Goal: Check status: Check status

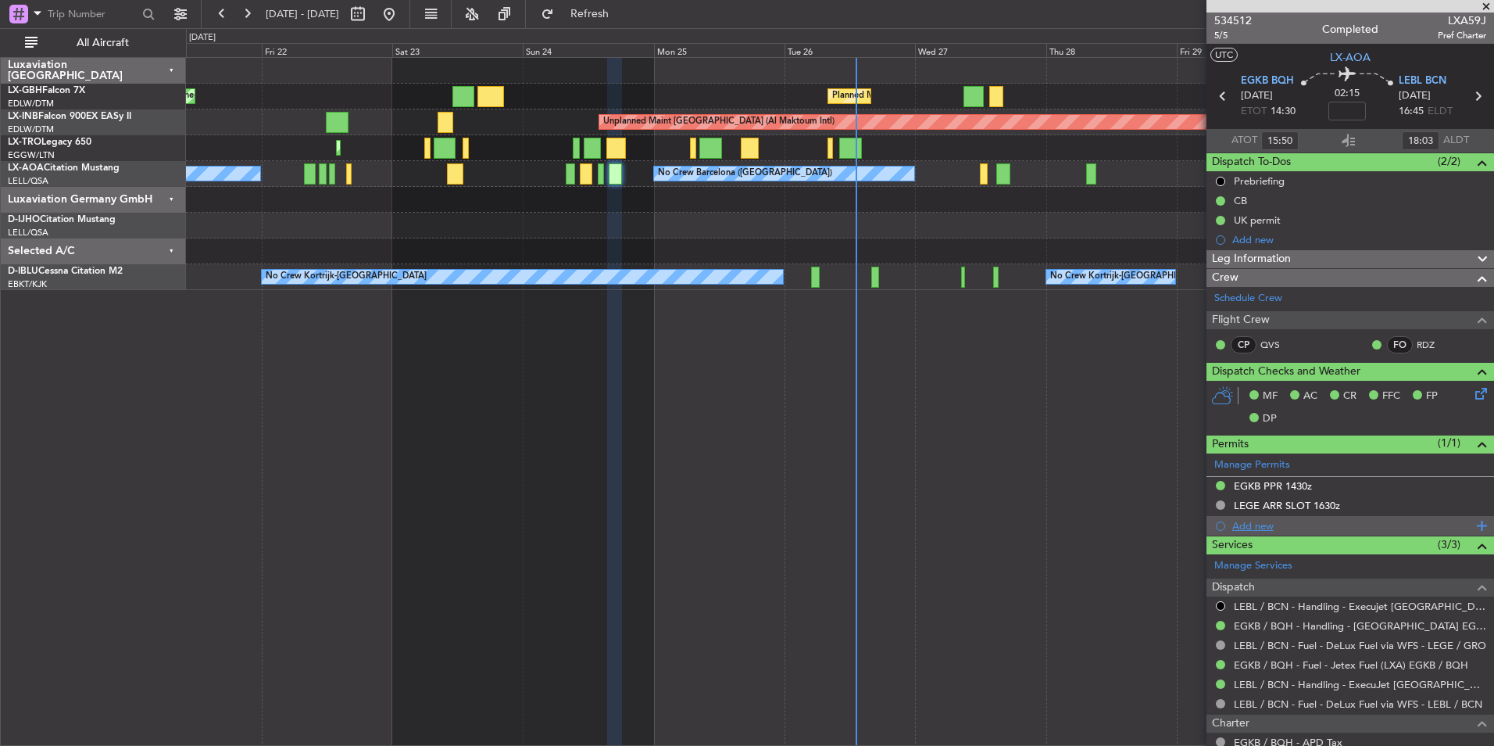
scroll to position [202, 0]
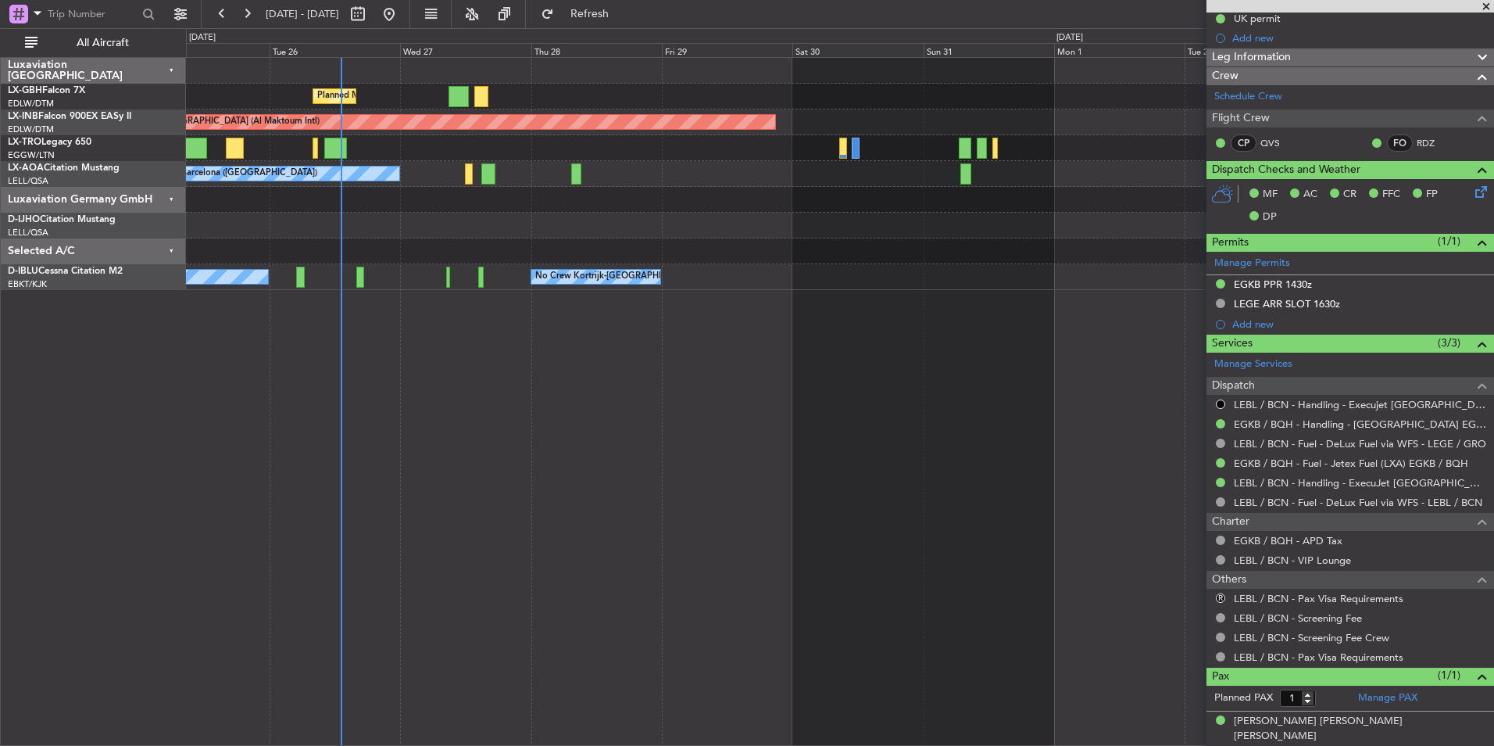
click at [617, 480] on div "Planned Maint Nice ([GEOGRAPHIC_DATA]) Unplanned Maint [GEOGRAPHIC_DATA] (Al Ma…" at bounding box center [840, 401] width 1308 height 689
click at [1485, 3] on span at bounding box center [1487, 7] width 16 height 14
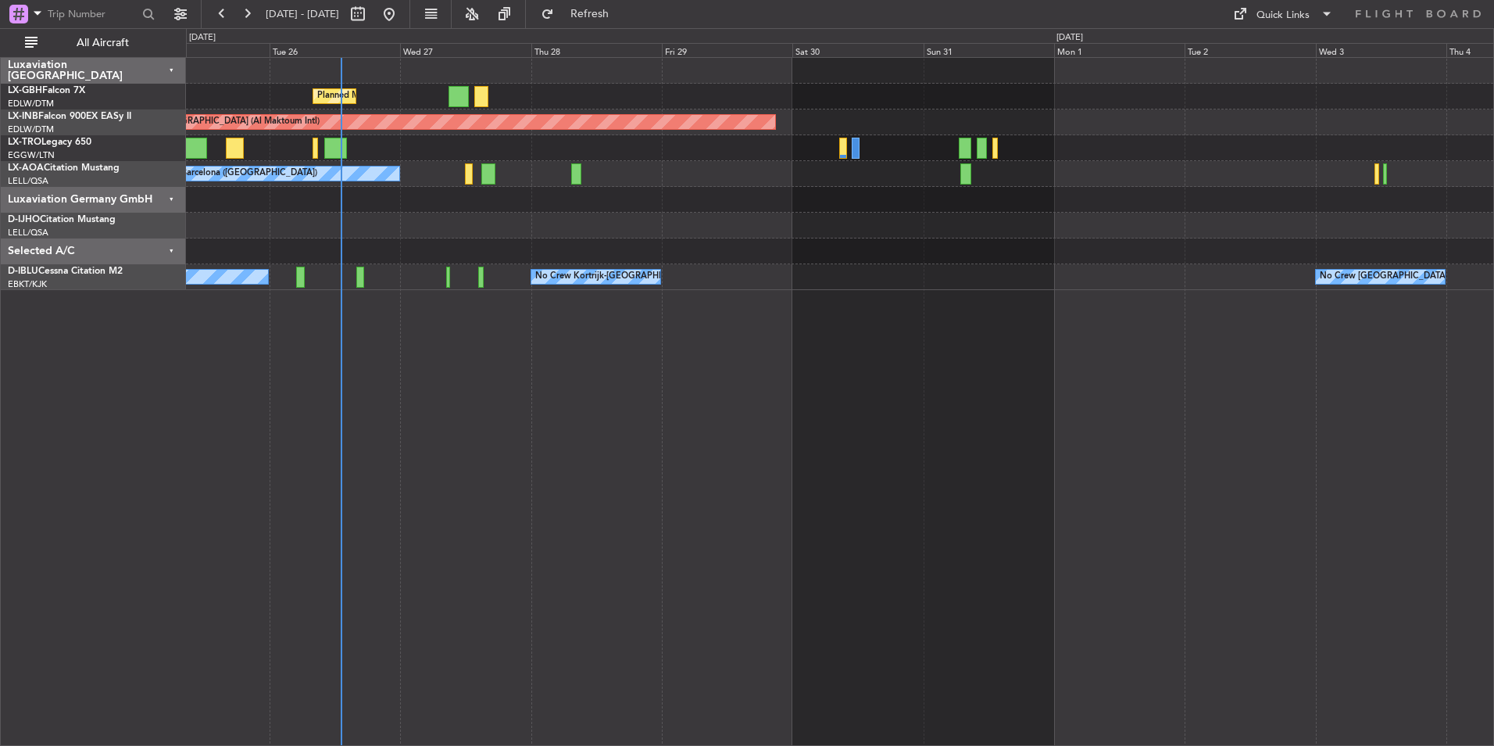
type input "0"
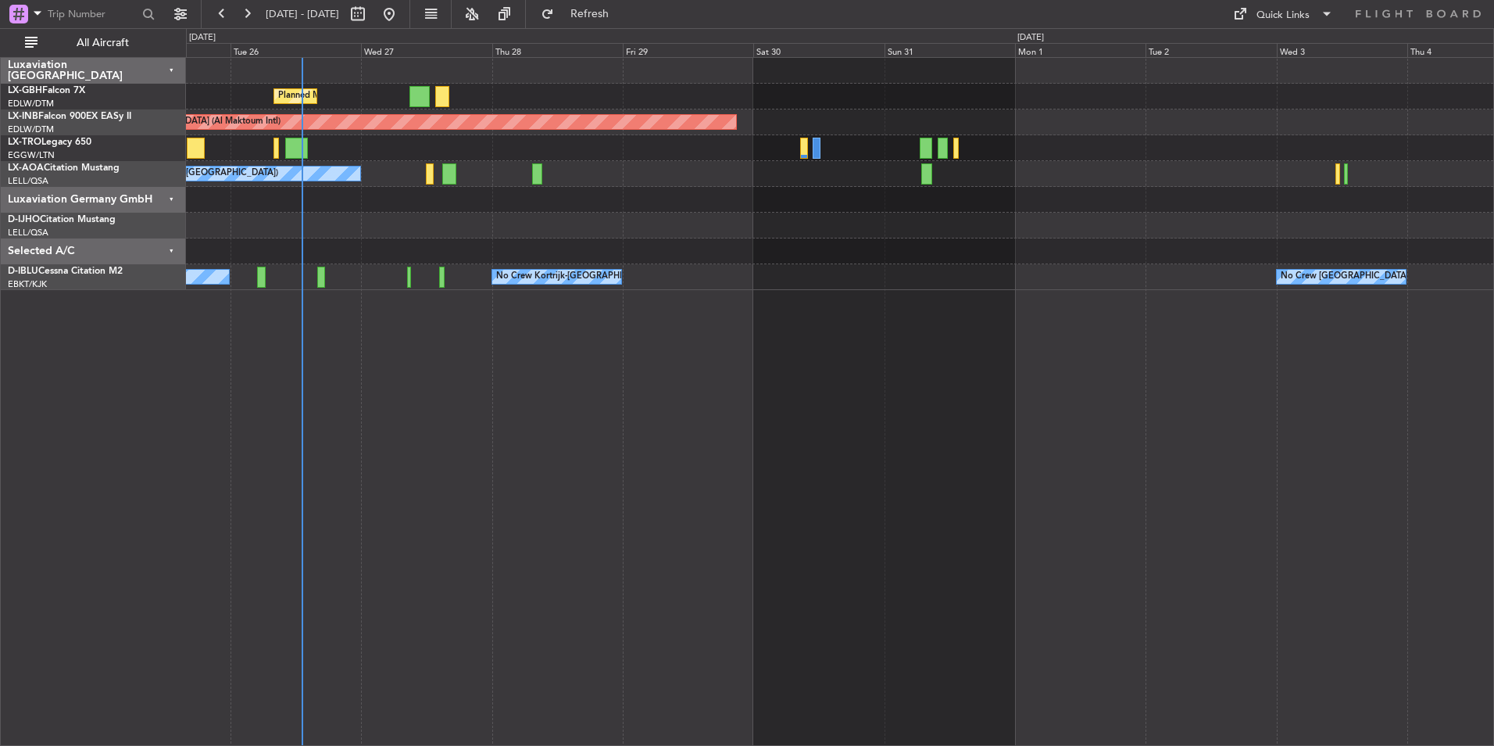
click at [1080, 413] on div "Planned Maint Nice ([GEOGRAPHIC_DATA]) Unplanned Maint [GEOGRAPHIC_DATA] (Al Ma…" at bounding box center [840, 401] width 1308 height 689
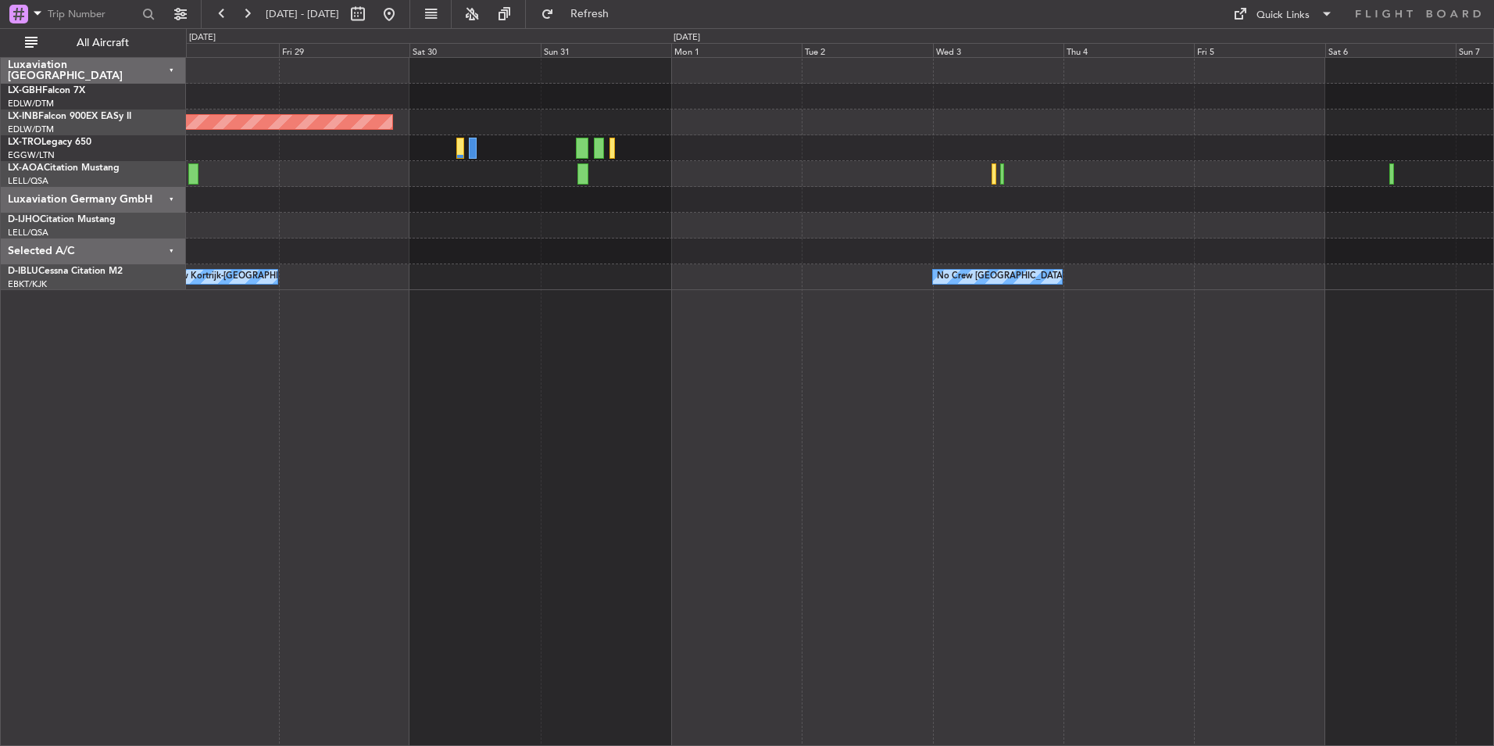
click at [589, 240] on div "Planned Maint Nice ([GEOGRAPHIC_DATA]) Unplanned Maint [GEOGRAPHIC_DATA] (Al Ma…" at bounding box center [840, 174] width 1308 height 232
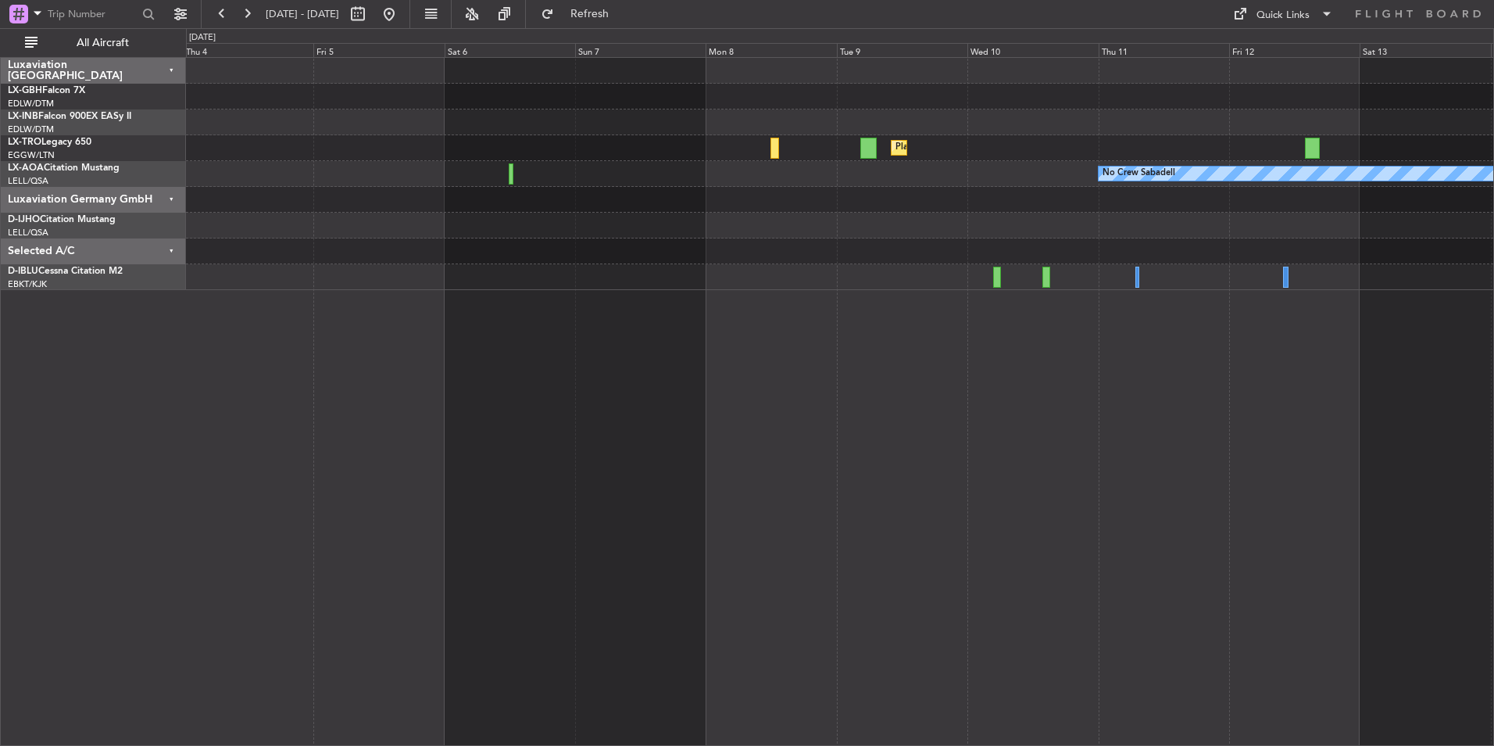
click at [671, 407] on div "Planned Maint Dusseldorf No Crew Sabadell No Crew [GEOGRAPHIC_DATA] (Brussels N…" at bounding box center [840, 401] width 1308 height 689
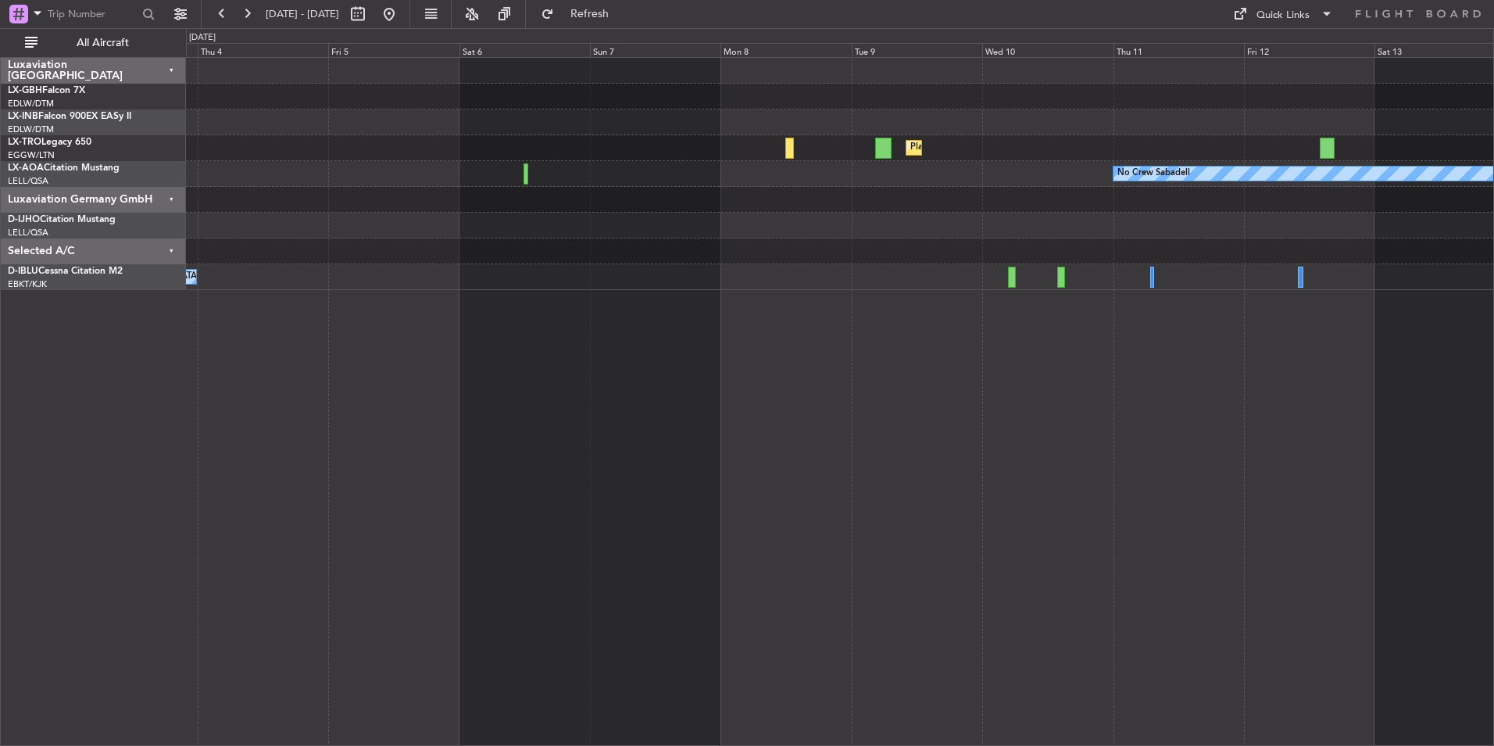
click at [1281, 527] on div "Planned Maint Dusseldorf No Crew Sabadell No Crew [GEOGRAPHIC_DATA] (Brussels N…" at bounding box center [840, 401] width 1308 height 689
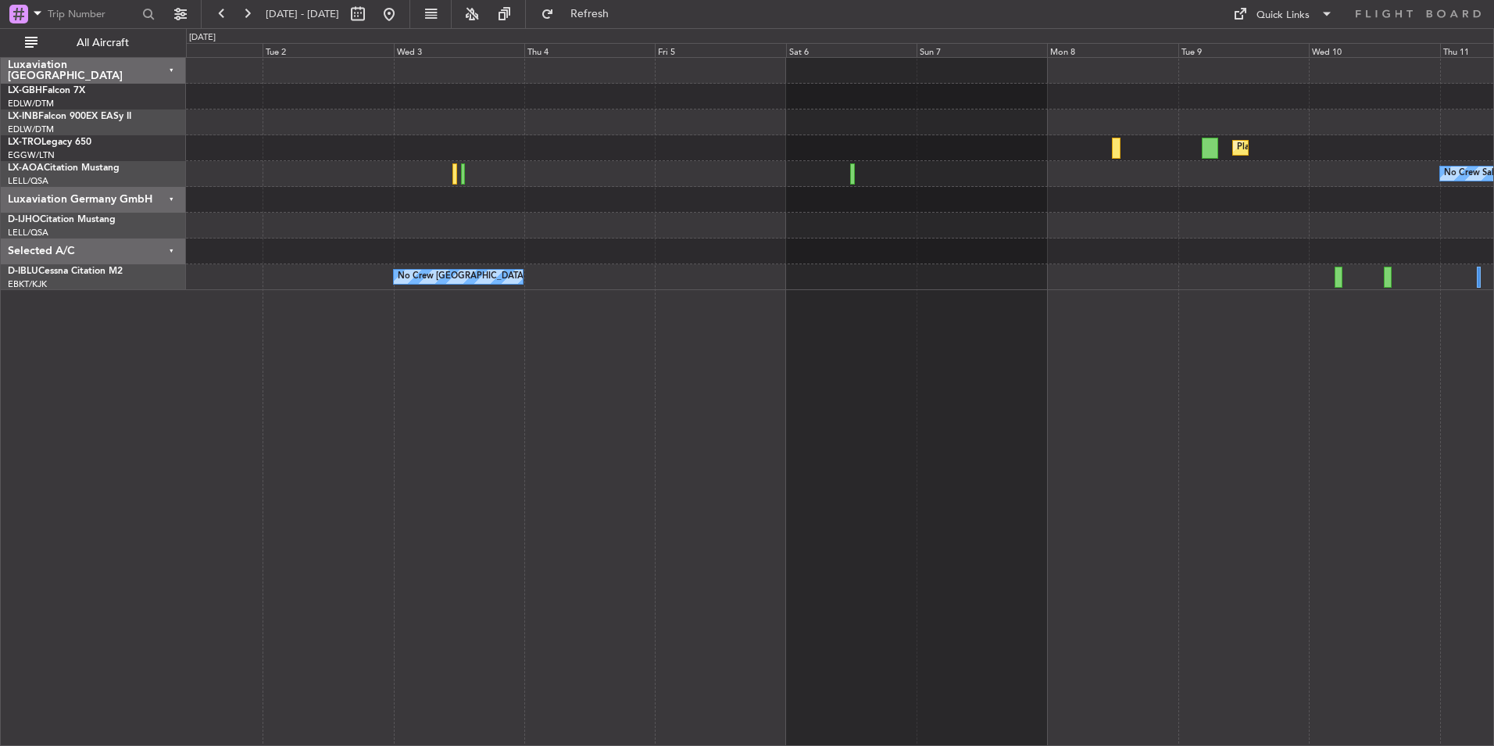
click at [707, 487] on div "Planned Maint Dusseldorf No Crew Sabadell No Crew [GEOGRAPHIC_DATA] (Brussels N…" at bounding box center [840, 401] width 1308 height 689
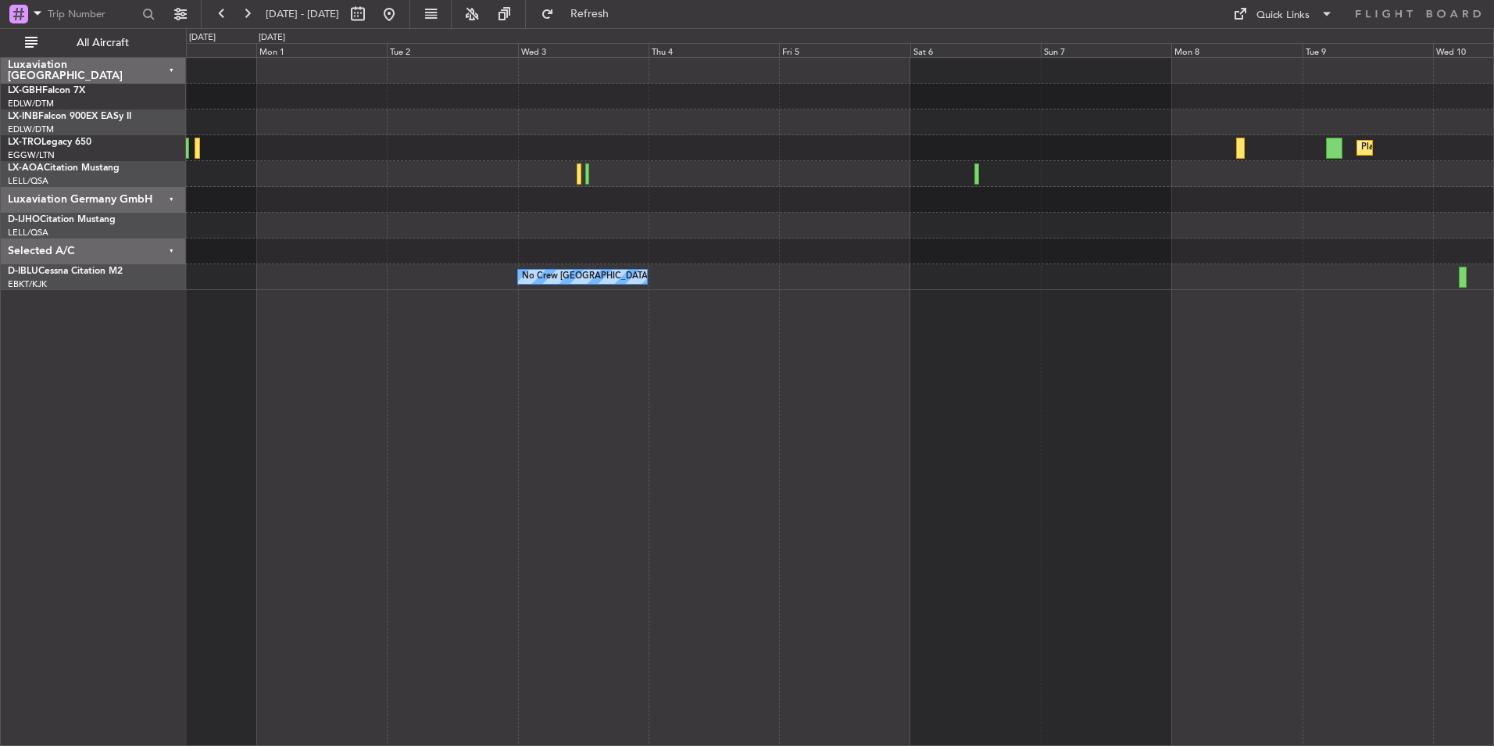
click at [374, 443] on div "Unplanned Maint [GEOGRAPHIC_DATA] (Al Maktoum Intl) Planned [GEOGRAPHIC_DATA] N…" at bounding box center [840, 401] width 1308 height 689
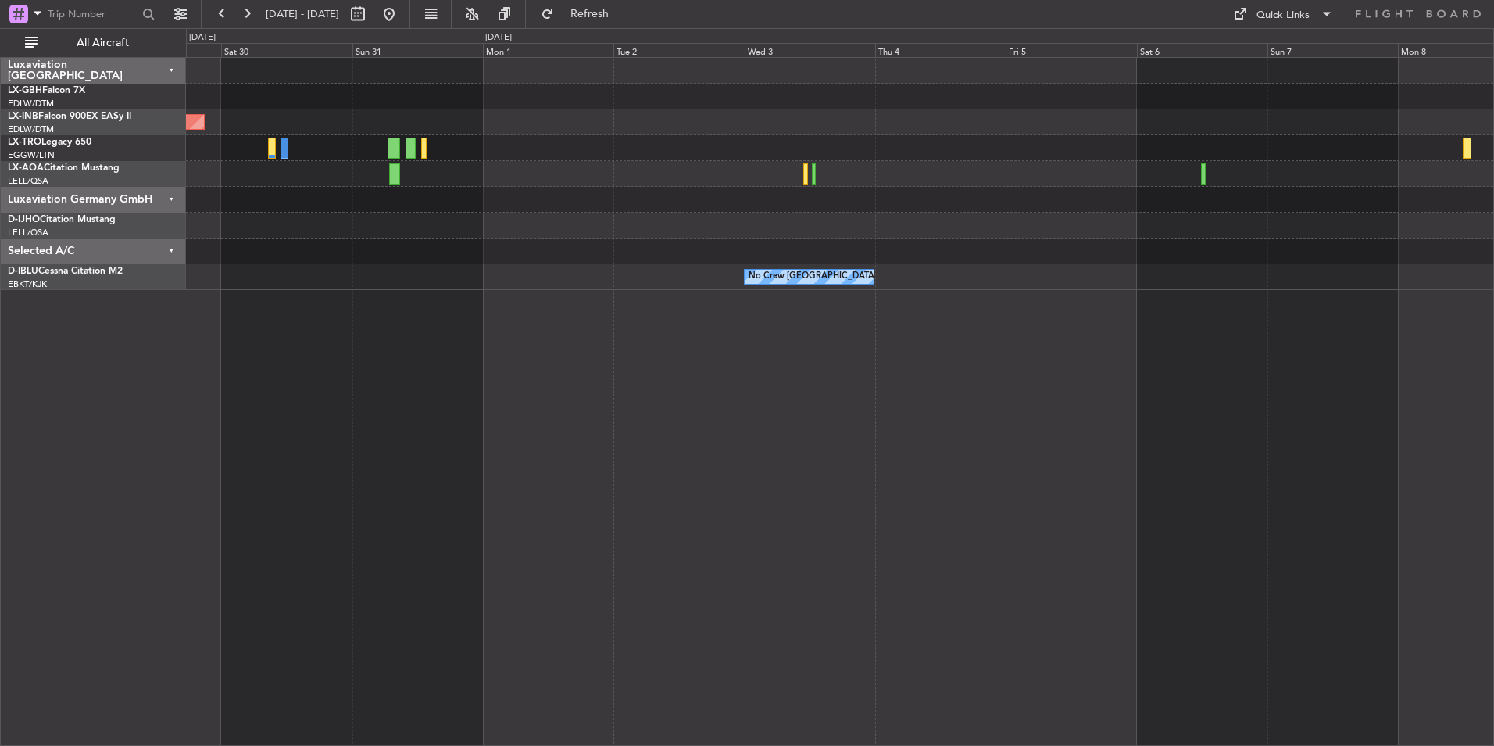
click at [1494, 495] on html "[DATE] - [DATE] Refresh Quick Links All Aircraft Unplanned Maint [GEOGRAPHIC_DA…" at bounding box center [747, 373] width 1494 height 746
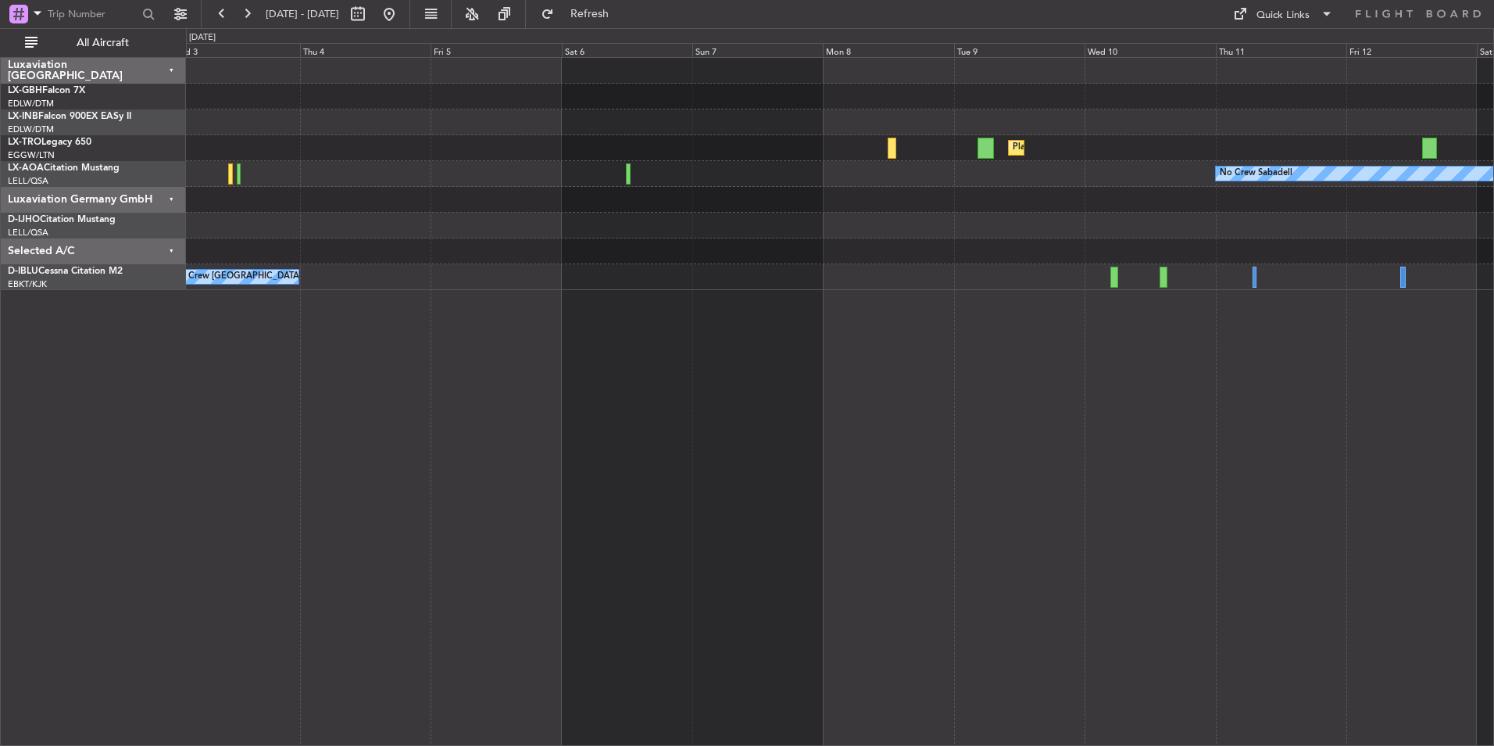
click at [396, 275] on div "Planned Maint Dusseldorf No Crew Sabadell No Crew [GEOGRAPHIC_DATA] (Brussels N…" at bounding box center [840, 174] width 1308 height 232
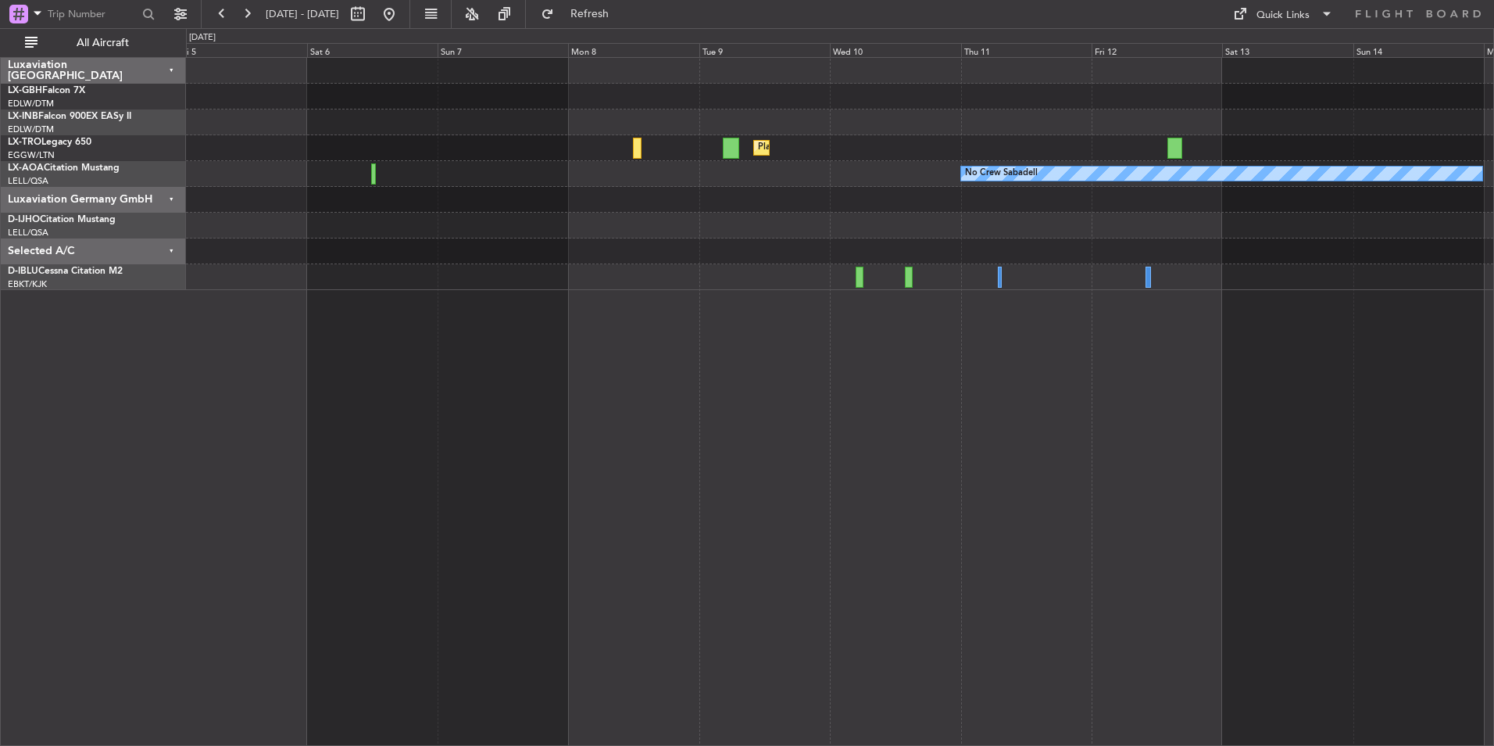
click at [914, 226] on div at bounding box center [840, 226] width 1308 height 26
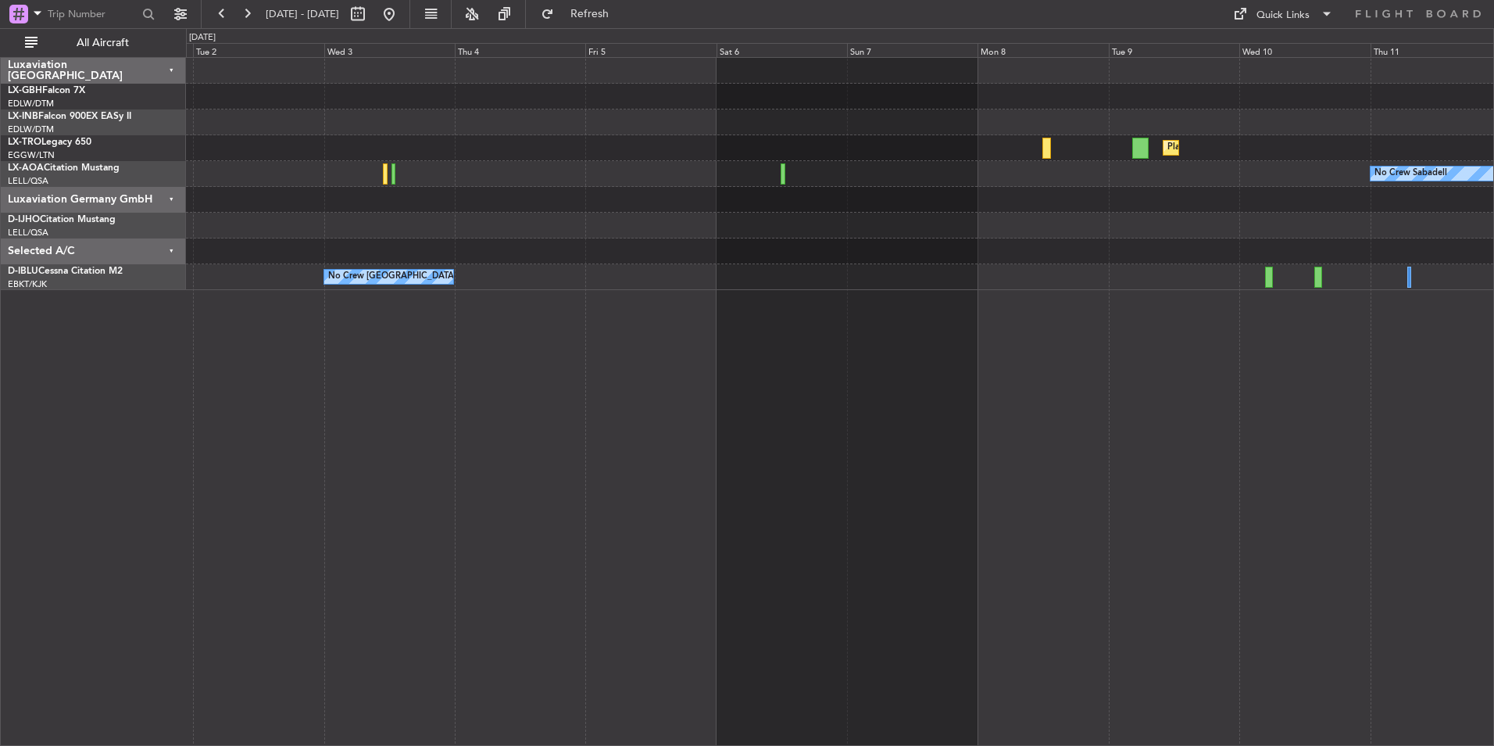
click at [771, 219] on div "Planned Maint Dusseldorf No Crew Sabadell No Crew [GEOGRAPHIC_DATA] (Brussels N…" at bounding box center [840, 174] width 1308 height 232
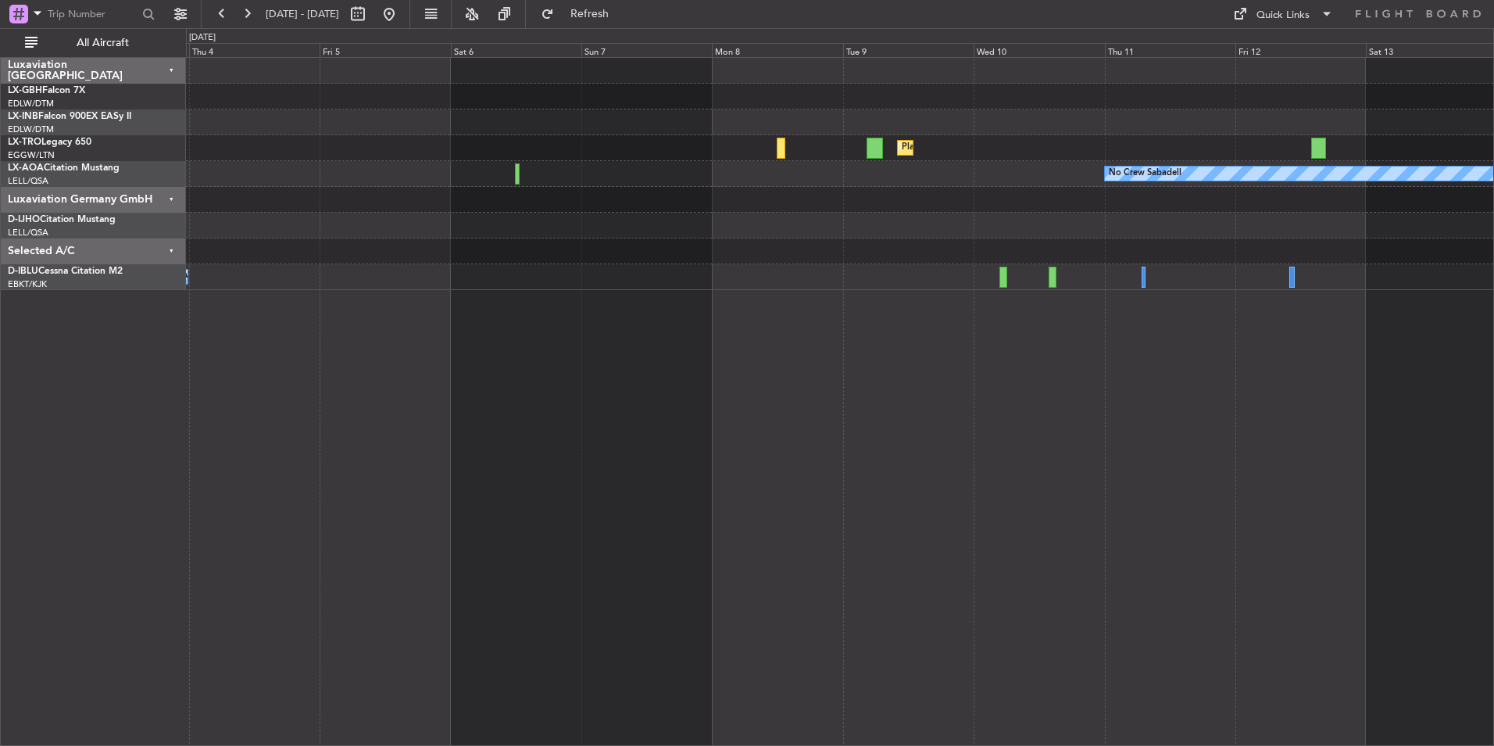
click at [1003, 490] on div "Planned Maint Dusseldorf No Crew Sabadell No Crew [GEOGRAPHIC_DATA] (Brussels N…" at bounding box center [840, 401] width 1308 height 689
click at [114, 529] on div "Luxaviation [GEOGRAPHIC_DATA] LX-GBH Falcon 7X EDLW/DTM [GEOGRAPHIC_DATA] LX-IN…" at bounding box center [93, 401] width 185 height 689
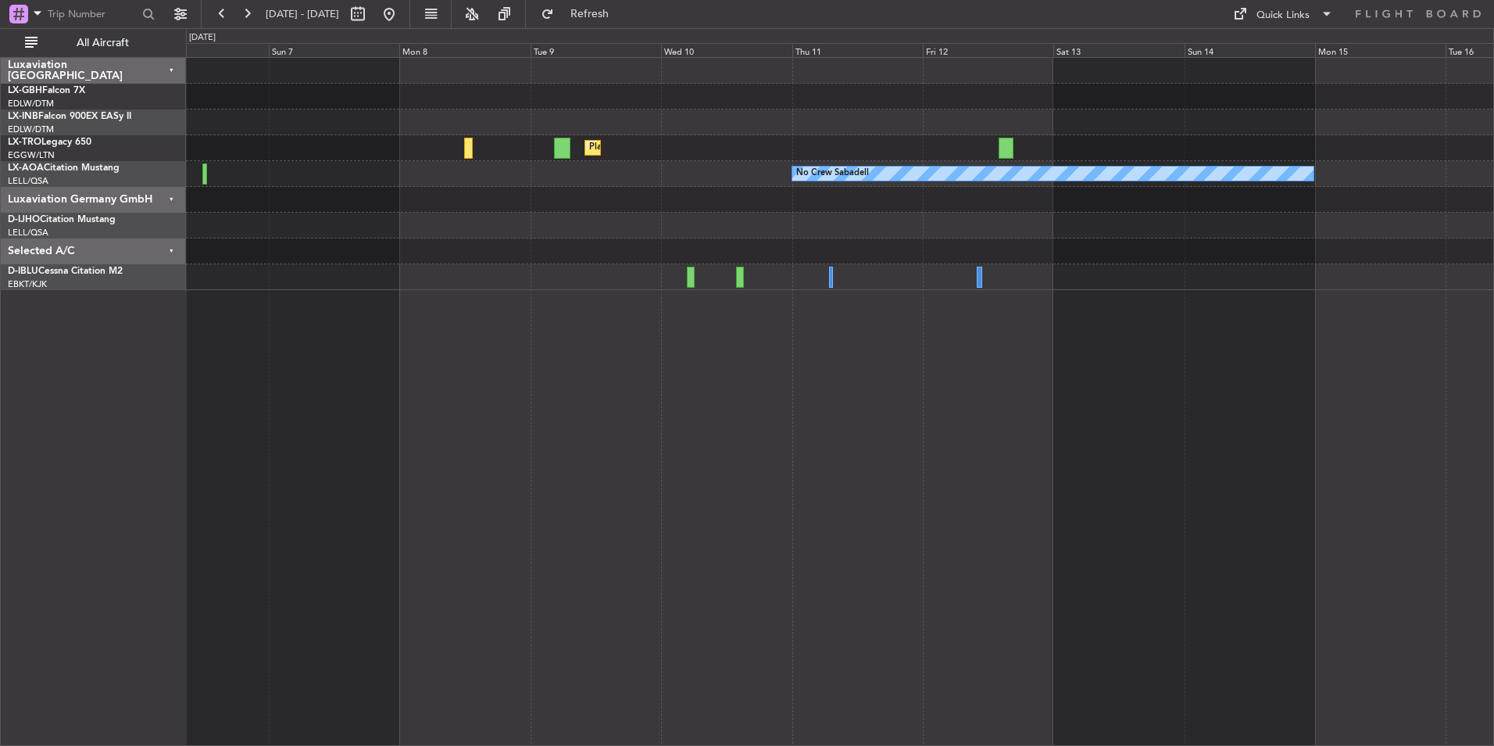
click at [1026, 609] on div "Planned Maint Nurnberg Planned [GEOGRAPHIC_DATA] No Crew Sabadell No Crew [GEOG…" at bounding box center [840, 401] width 1308 height 689
click at [402, 17] on button at bounding box center [389, 14] width 25 height 25
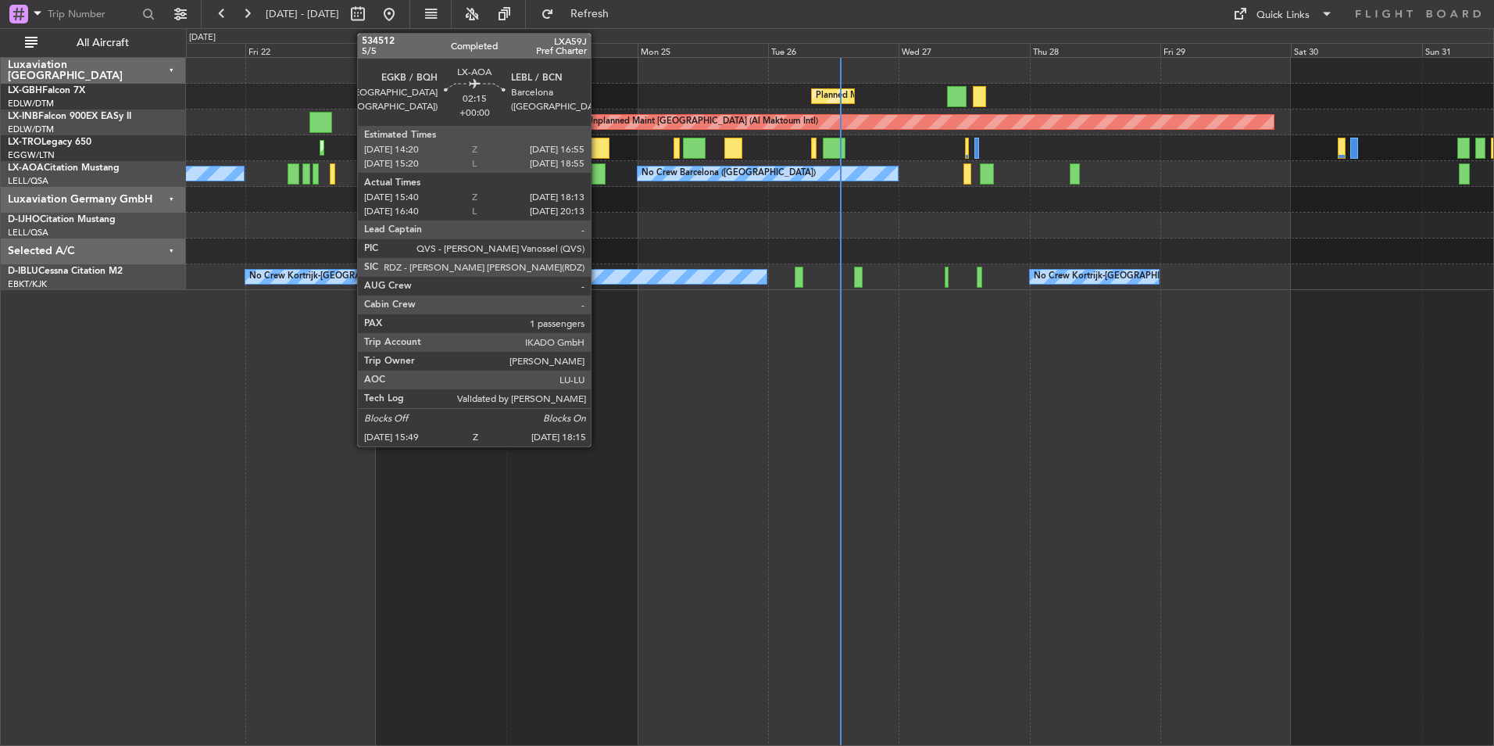
click at [598, 174] on div at bounding box center [598, 173] width 13 height 21
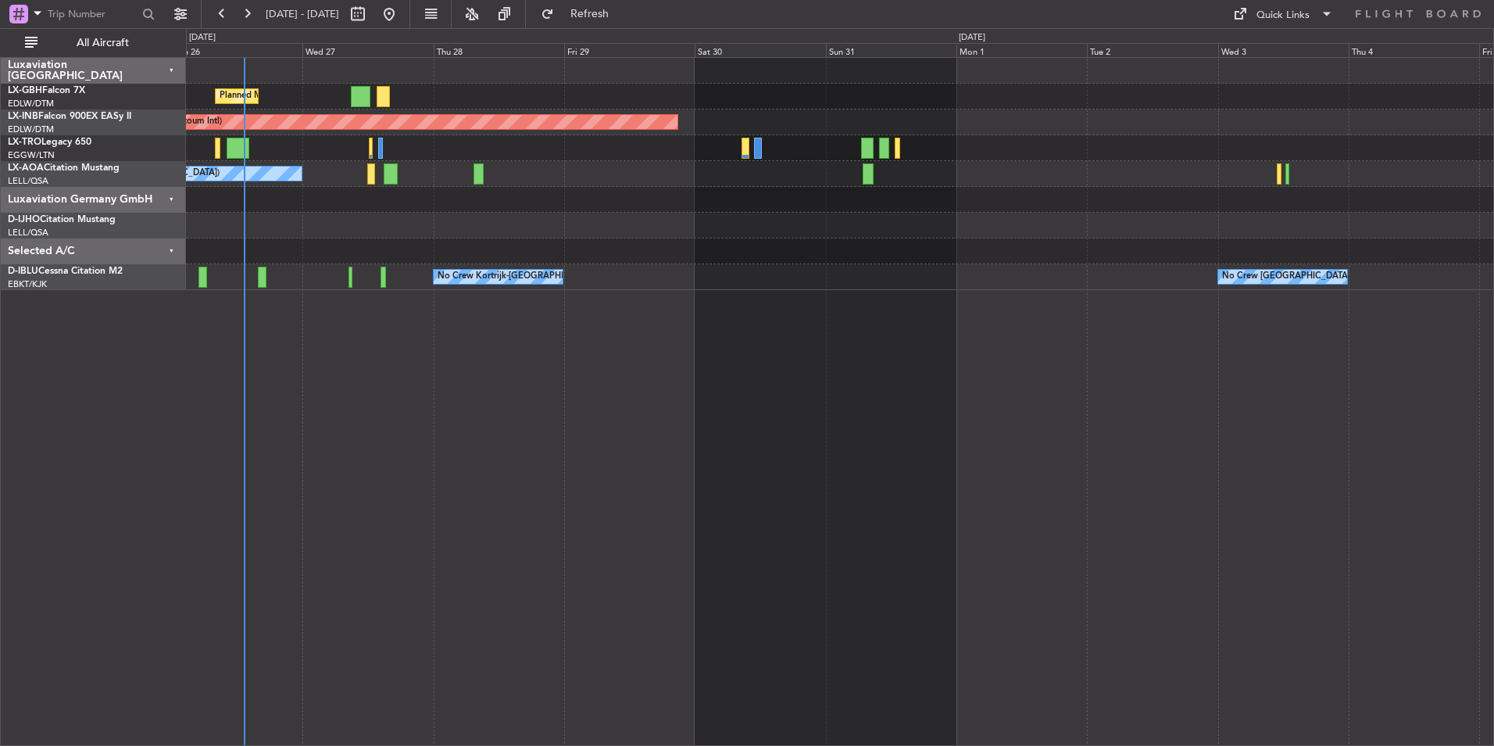
click at [735, 195] on div "Planned Maint Nice ([GEOGRAPHIC_DATA]) Unplanned Maint [GEOGRAPHIC_DATA] (Al Ma…" at bounding box center [840, 174] width 1308 height 232
